Goal: Information Seeking & Learning: Learn about a topic

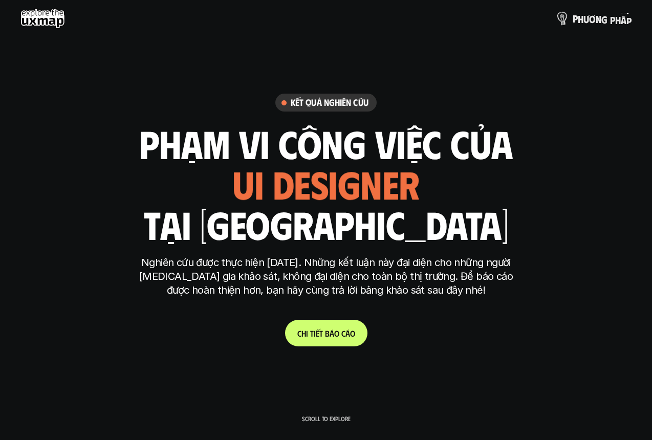
click at [588, 18] on p "p h ư ơ n g p h á p" at bounding box center [602, 18] width 59 height 11
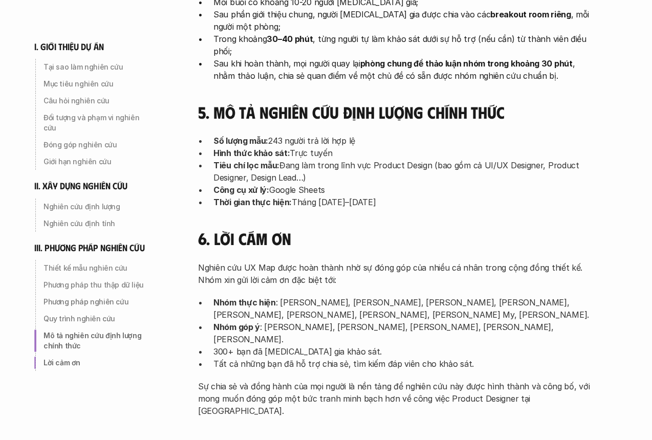
scroll to position [3327, 0]
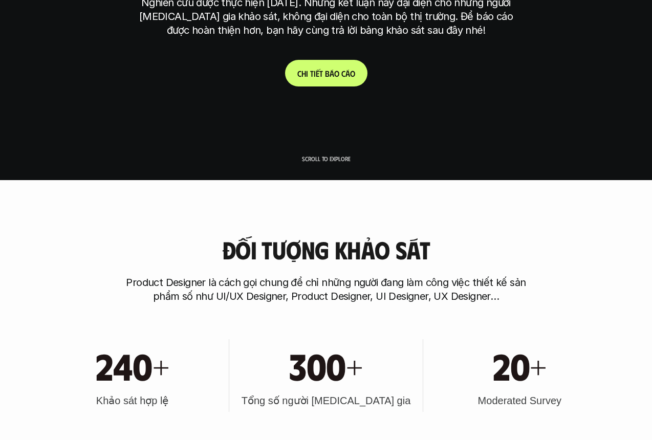
click at [343, 79] on link "C h i t i ế t b á o c á o" at bounding box center [326, 73] width 82 height 27
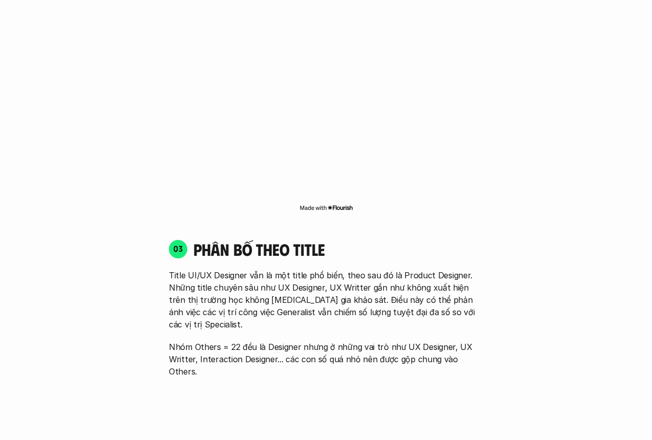
scroll to position [1353, 0]
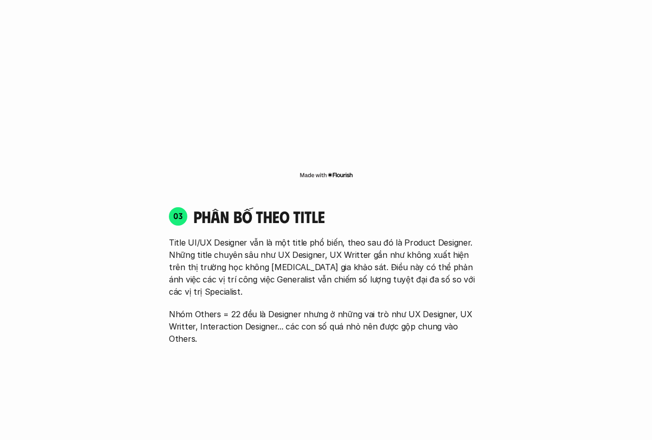
click at [274, 236] on p "Title UI/UX Designer vẫn là một title phổ biến, theo sau đó là Product Designer…" at bounding box center [326, 266] width 314 height 61
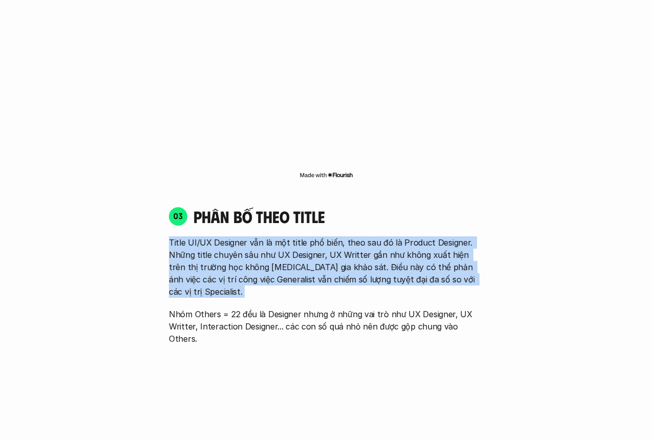
click at [277, 308] on p "Nhóm Others = 22 đều là Designer nhưng ở những vai trò như UX Designer, UX Writ…" at bounding box center [326, 326] width 314 height 37
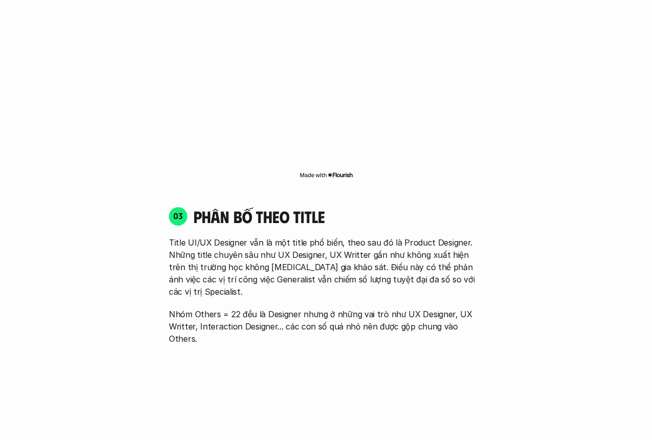
click at [277, 308] on p "Nhóm Others = 22 đều là Designer nhưng ở những vai trò như UX Designer, UX Writ…" at bounding box center [326, 326] width 314 height 37
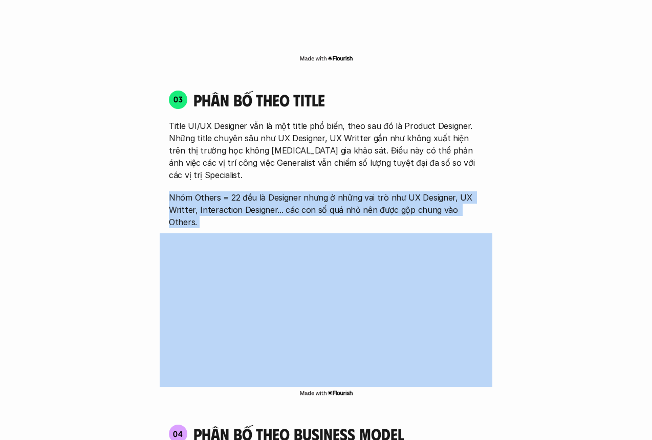
scroll to position [1470, 0]
